Goal: Task Accomplishment & Management: Use online tool/utility

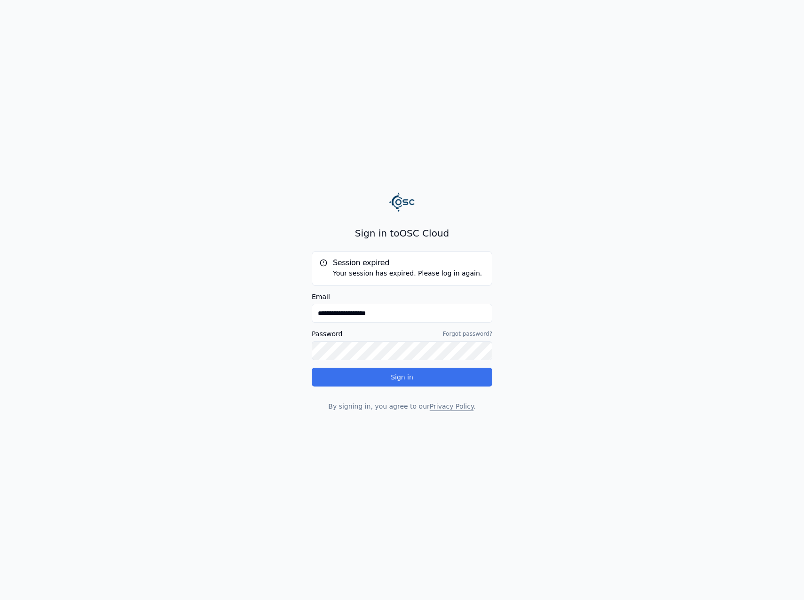
click at [415, 377] on button "Sign in" at bounding box center [402, 377] width 181 height 19
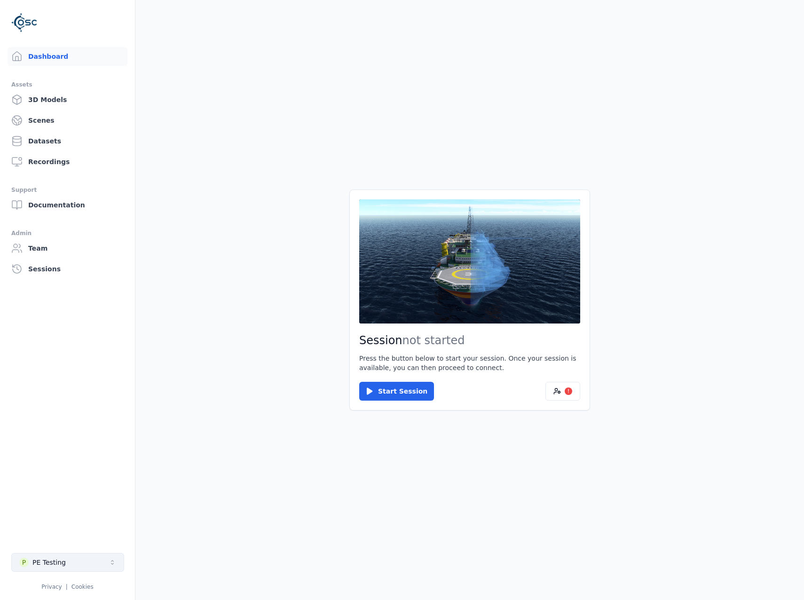
click at [107, 563] on button "P PE Testing" at bounding box center [67, 562] width 113 height 19
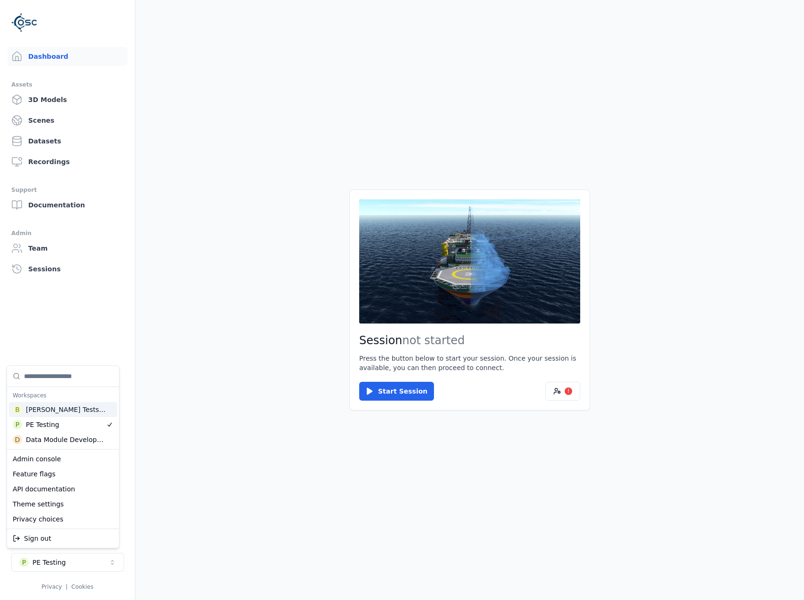
click at [61, 411] on div "[PERSON_NAME] Testspace" at bounding box center [66, 409] width 81 height 9
click at [255, 422] on html "Support Dashboard Assets 3D Models Scenes Datasets Recordings Support Documenta…" at bounding box center [402, 300] width 804 height 600
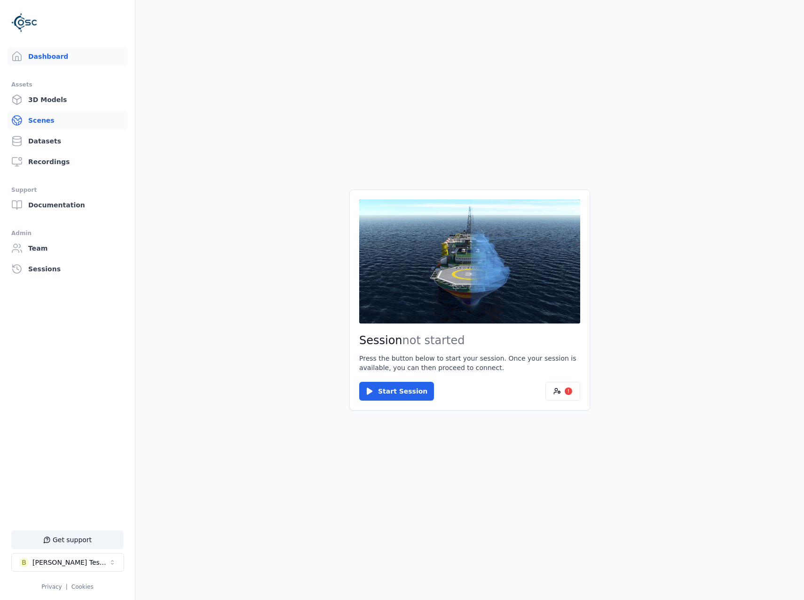
click at [55, 119] on link "Scenes" at bounding box center [68, 120] width 120 height 19
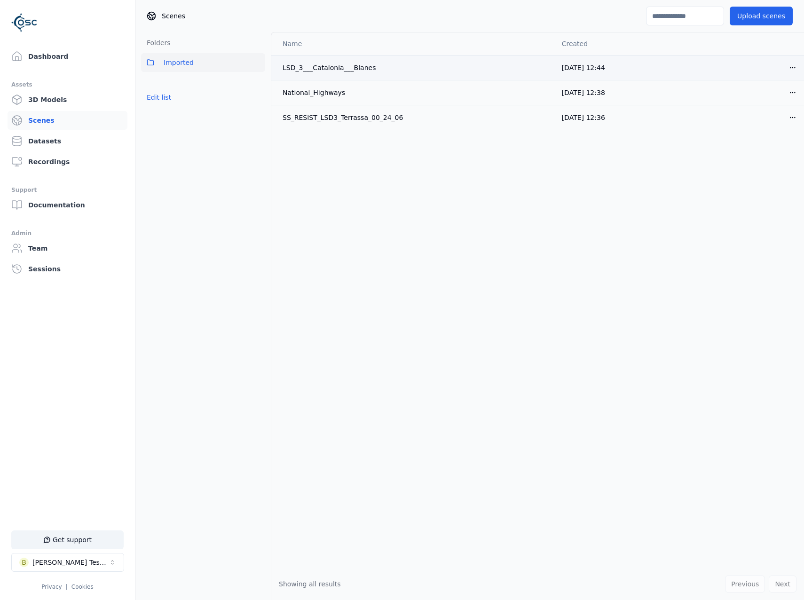
click at [785, 67] on html "Support Dashboard Assets 3D Models Scenes Datasets Recordings Support Documenta…" at bounding box center [402, 300] width 804 height 600
click at [757, 133] on div "Download" at bounding box center [764, 134] width 55 height 15
click at [64, 60] on link "Dashboard" at bounding box center [68, 56] width 120 height 19
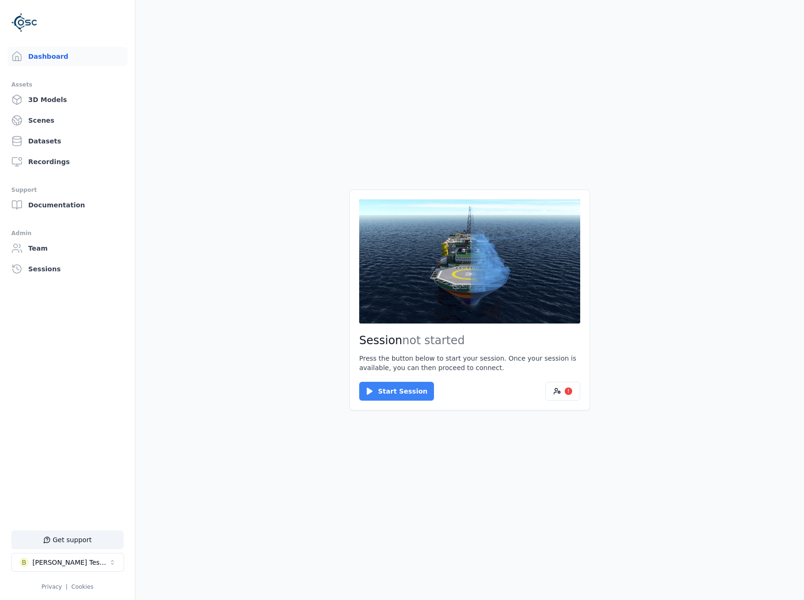
click at [381, 396] on button "Start Session" at bounding box center [396, 391] width 75 height 19
click at [390, 384] on button "Connect" at bounding box center [380, 391] width 43 height 19
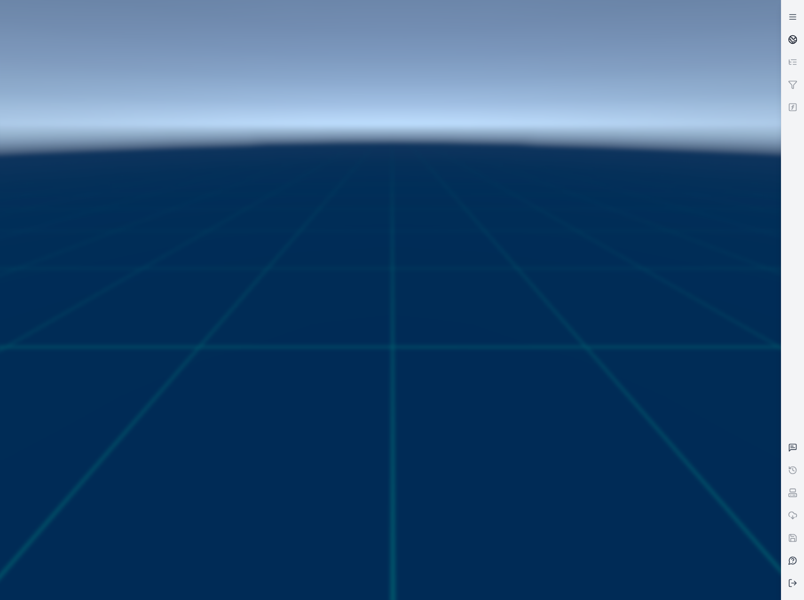
click at [790, 38] on circle at bounding box center [793, 40] width 8 height 8
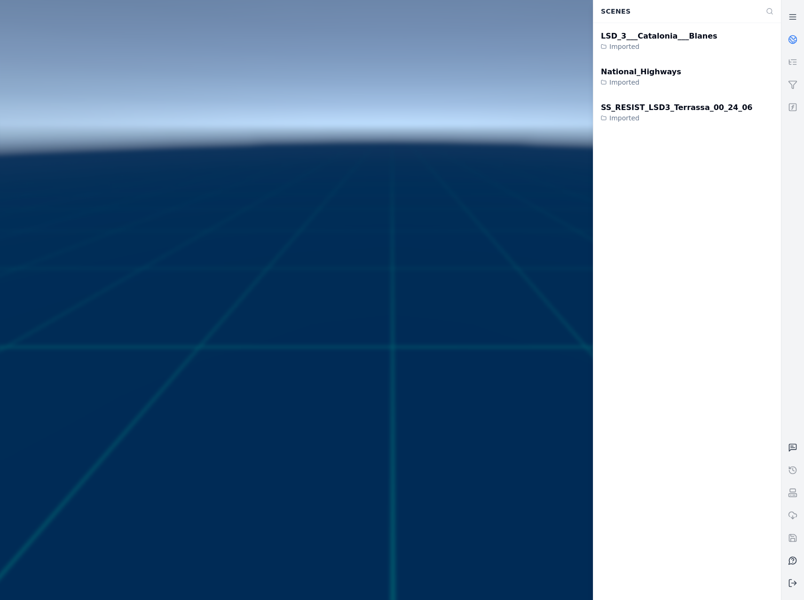
click at [790, 38] on circle at bounding box center [793, 40] width 8 height 8
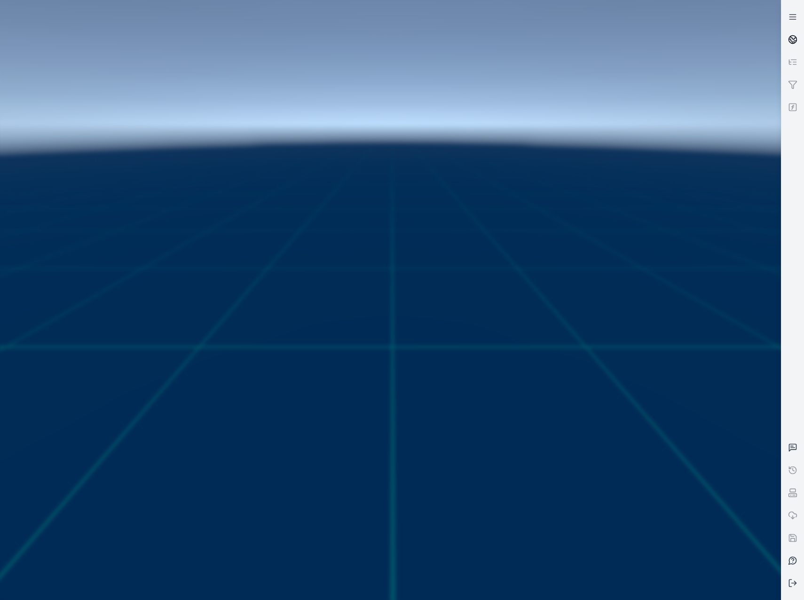
click at [790, 38] on circle at bounding box center [793, 40] width 8 height 8
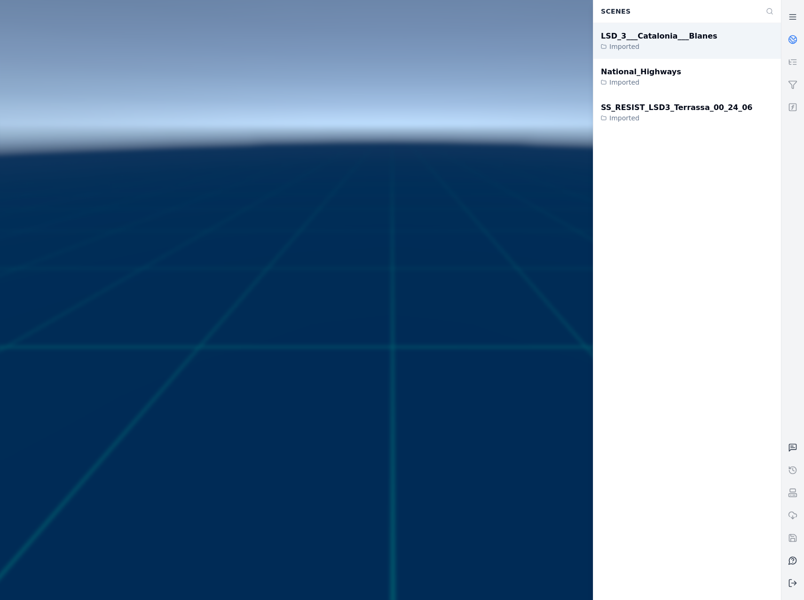
click at [688, 38] on div "LSD_3___Catalonia___Blanes" at bounding box center [659, 36] width 117 height 11
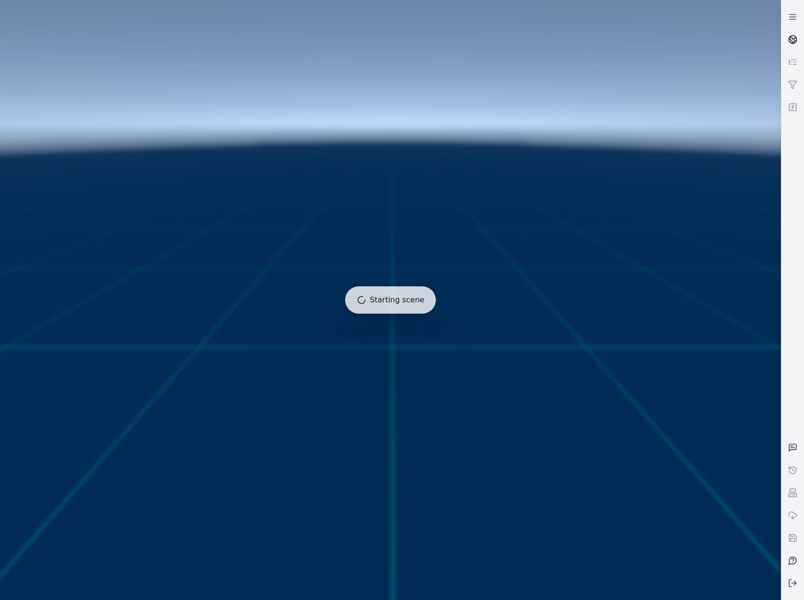
click at [793, 34] on link at bounding box center [793, 39] width 23 height 23
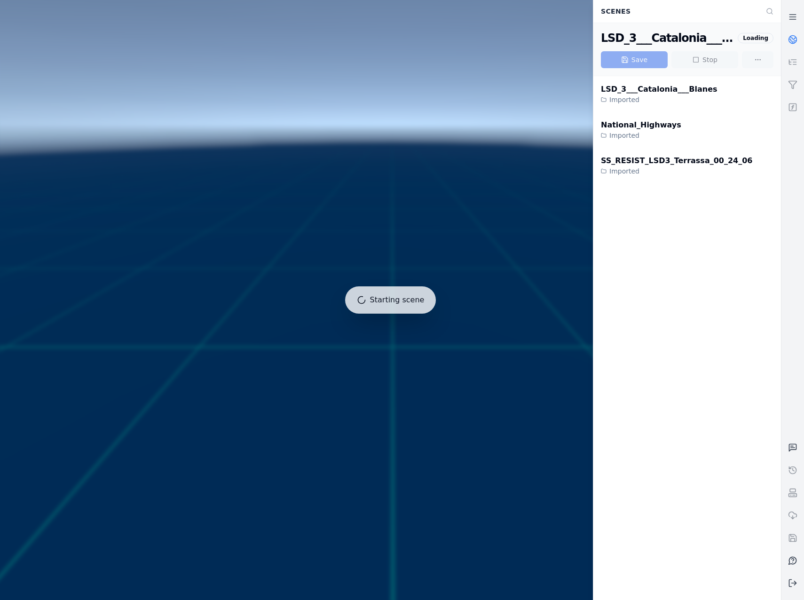
click at [793, 34] on link at bounding box center [793, 39] width 23 height 23
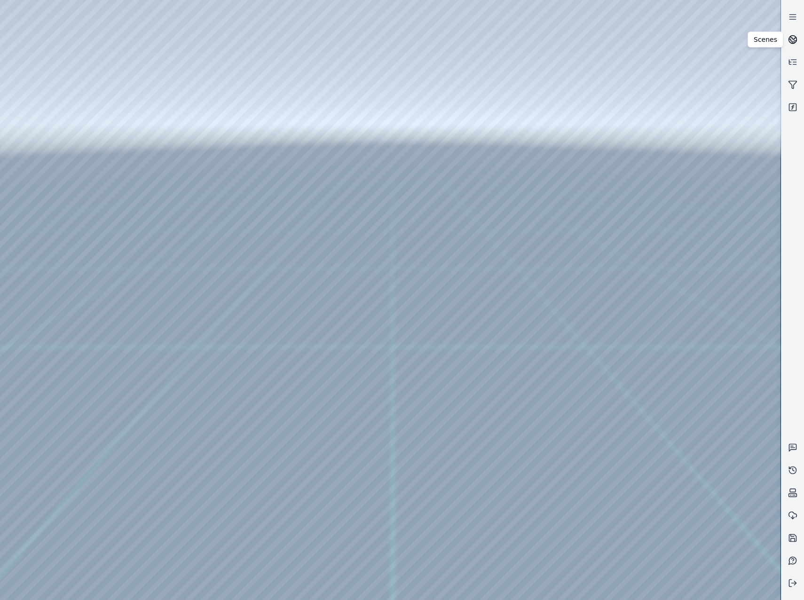
click at [792, 32] on link at bounding box center [793, 39] width 23 height 23
